Goal: Information Seeking & Learning: Check status

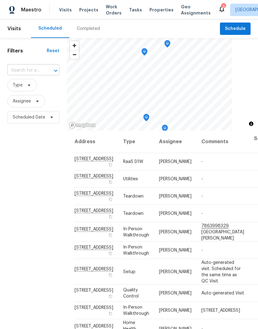
click at [21, 72] on input "text" at bounding box center [24, 71] width 35 height 10
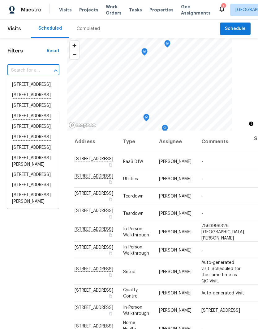
click at [14, 59] on div "Filters Reset ​ Type Assignee Scheduled Date" at bounding box center [33, 216] width 67 height 356
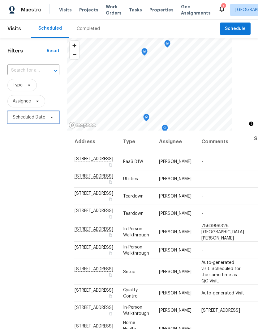
click at [29, 123] on span "Scheduled Date" at bounding box center [33, 117] width 52 height 12
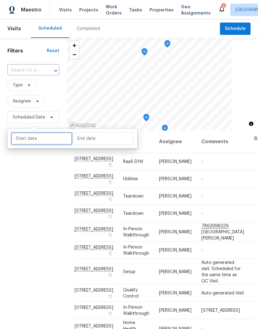
click at [25, 140] on input "text" at bounding box center [41, 138] width 61 height 12
select select "9"
select select "2025"
select select "10"
select select "2025"
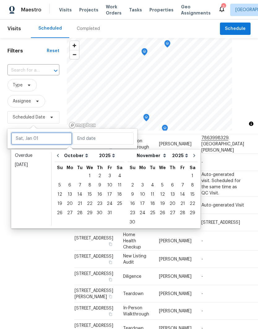
scroll to position [95, 0]
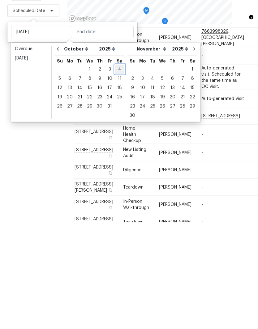
click at [115, 172] on div "4" at bounding box center [120, 176] width 10 height 9
type input "[DATE]"
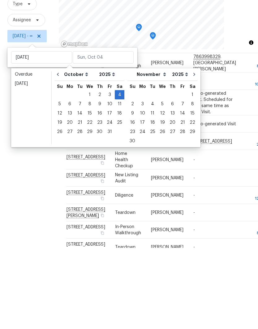
click at [44, 170] on div "Filters Reset ​ Type Assignee [DATE] - ∞" at bounding box center [29, 216] width 59 height 356
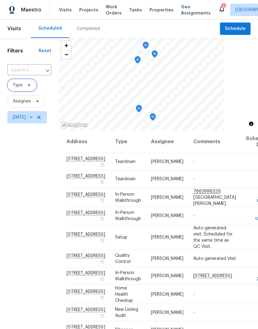
click at [19, 79] on span "Type" at bounding box center [21, 85] width 29 height 12
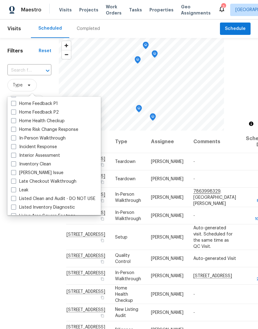
scroll to position [206, 0]
click at [20, 135] on label "In-Person Walkthrough" at bounding box center [38, 138] width 54 height 6
click at [15, 135] on input "In-Person Walkthrough" at bounding box center [13, 137] width 4 height 4
checkbox input "true"
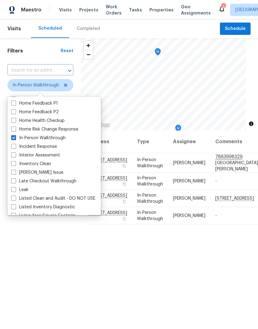
click at [34, 224] on div "Filters Reset ​ In-Person Walkthrough Assignee [DATE] - ∞" at bounding box center [40, 216] width 81 height 356
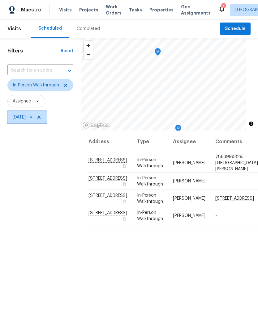
click at [23, 120] on span "[DATE] - ∞" at bounding box center [23, 117] width 20 height 6
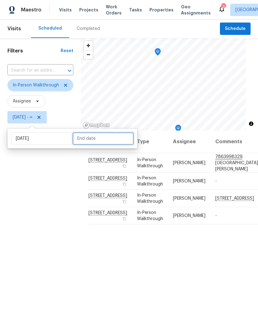
click at [86, 132] on input "text" at bounding box center [103, 138] width 61 height 12
select select "9"
select select "2025"
select select "10"
select select "2025"
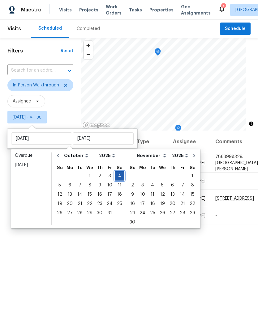
click at [117, 177] on div "4" at bounding box center [120, 176] width 10 height 9
type input "[DATE]"
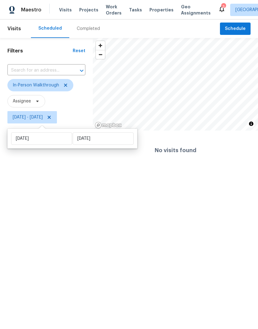
click at [31, 170] on html "Maestro Visits Projects Work Orders Tasks Properties Geo Assignments 3 [GEOGRAP…" at bounding box center [129, 85] width 258 height 170
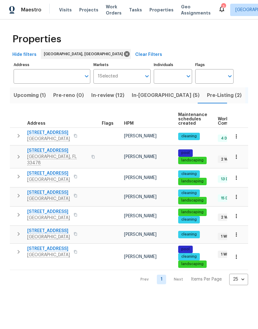
click at [203, 100] on button "Pre-Listing (2)" at bounding box center [224, 95] width 42 height 16
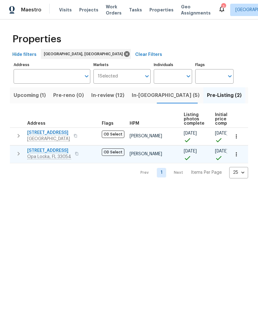
click at [41, 150] on span "2421 NW 152nd St" at bounding box center [49, 151] width 44 height 6
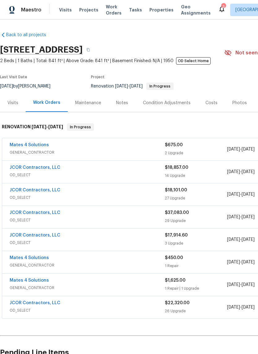
click at [13, 101] on div "Visits" at bounding box center [12, 103] width 11 height 6
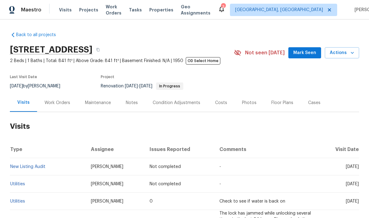
click at [257, 105] on div "Floor Plans" at bounding box center [282, 103] width 22 height 6
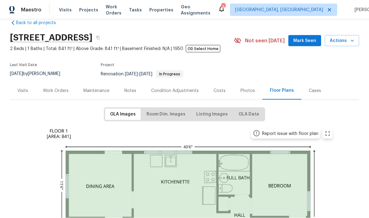
scroll to position [22, 0]
click at [183, 111] on span "Room Dim. Images" at bounding box center [165, 115] width 39 height 8
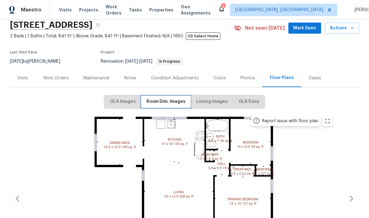
scroll to position [26, 0]
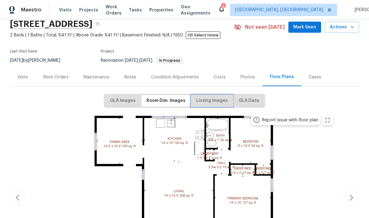
click at [216, 98] on span "Listing Images" at bounding box center [211, 101] width 31 height 8
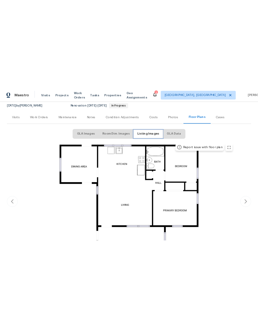
scroll to position [25, 0]
